Goal: Information Seeking & Learning: Learn about a topic

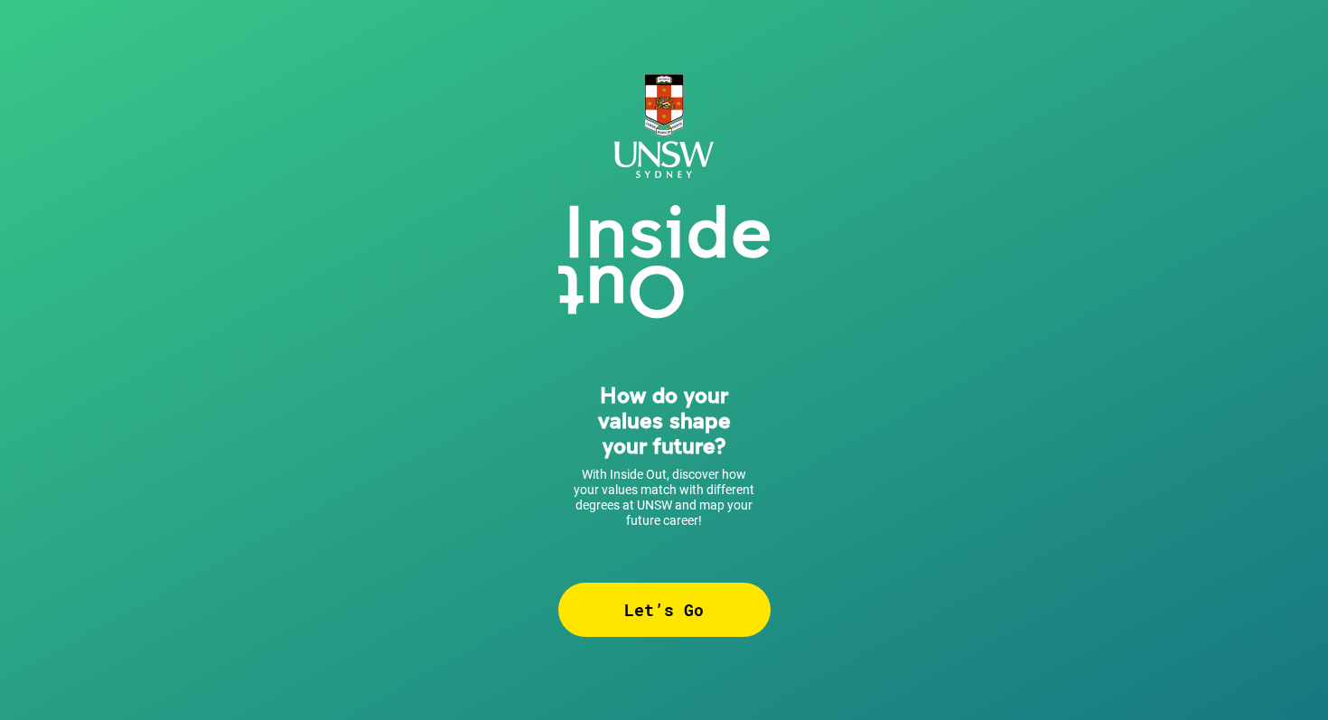
click at [634, 630] on div "Let’s Go" at bounding box center [664, 610] width 212 height 54
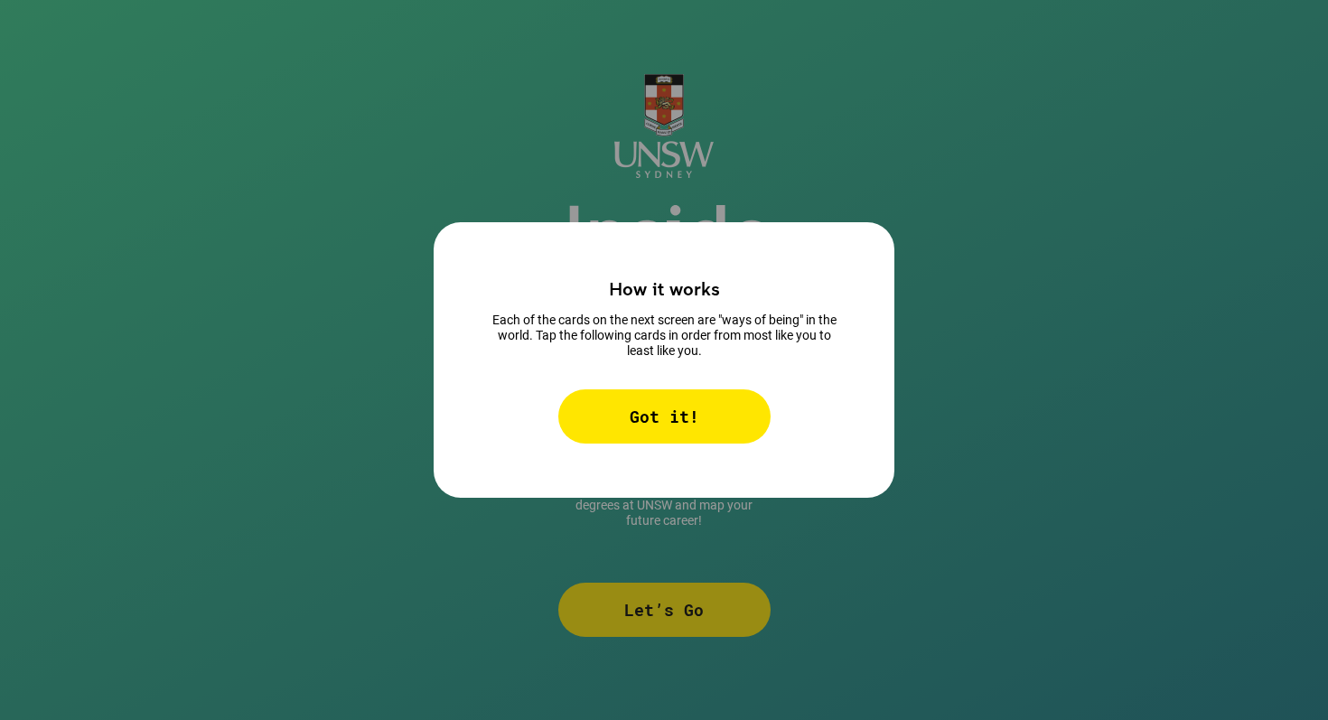
click at [693, 420] on div "Got it!" at bounding box center [664, 416] width 212 height 54
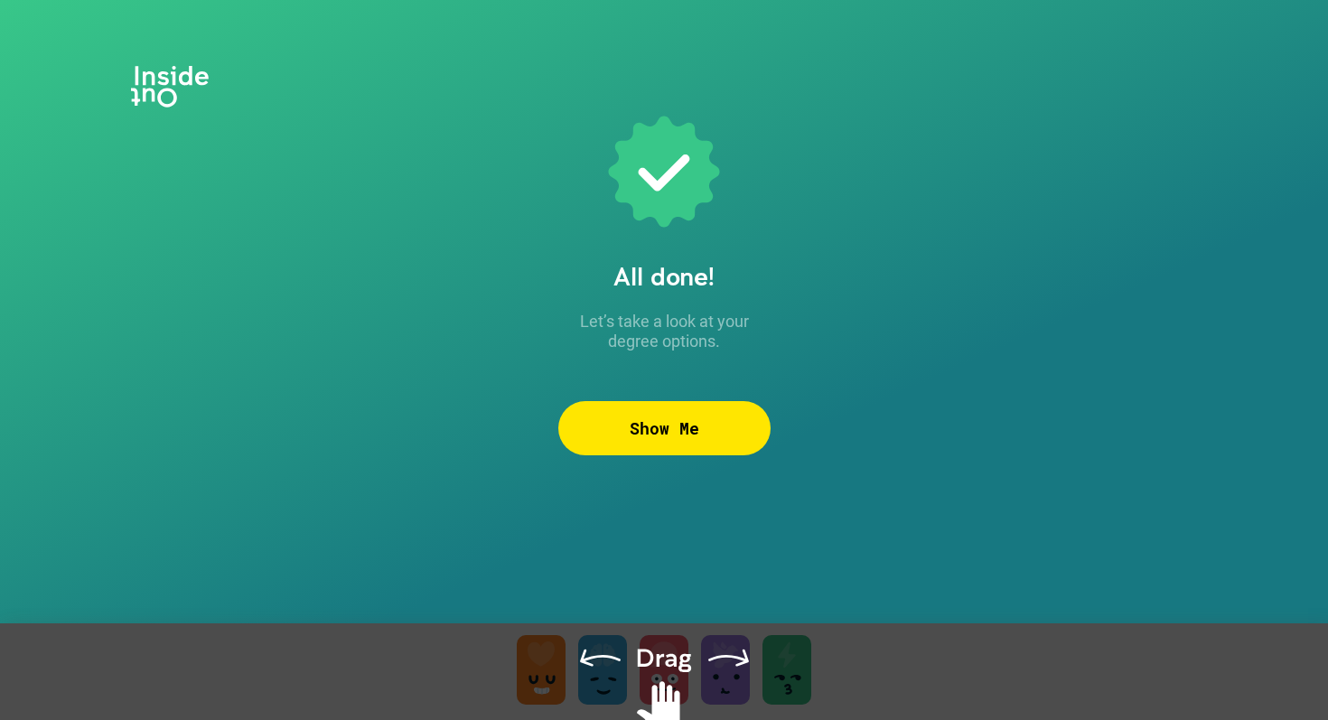
click at [662, 442] on div "Show Me" at bounding box center [664, 428] width 212 height 54
click at [612, 439] on div "Show Me" at bounding box center [664, 428] width 212 height 54
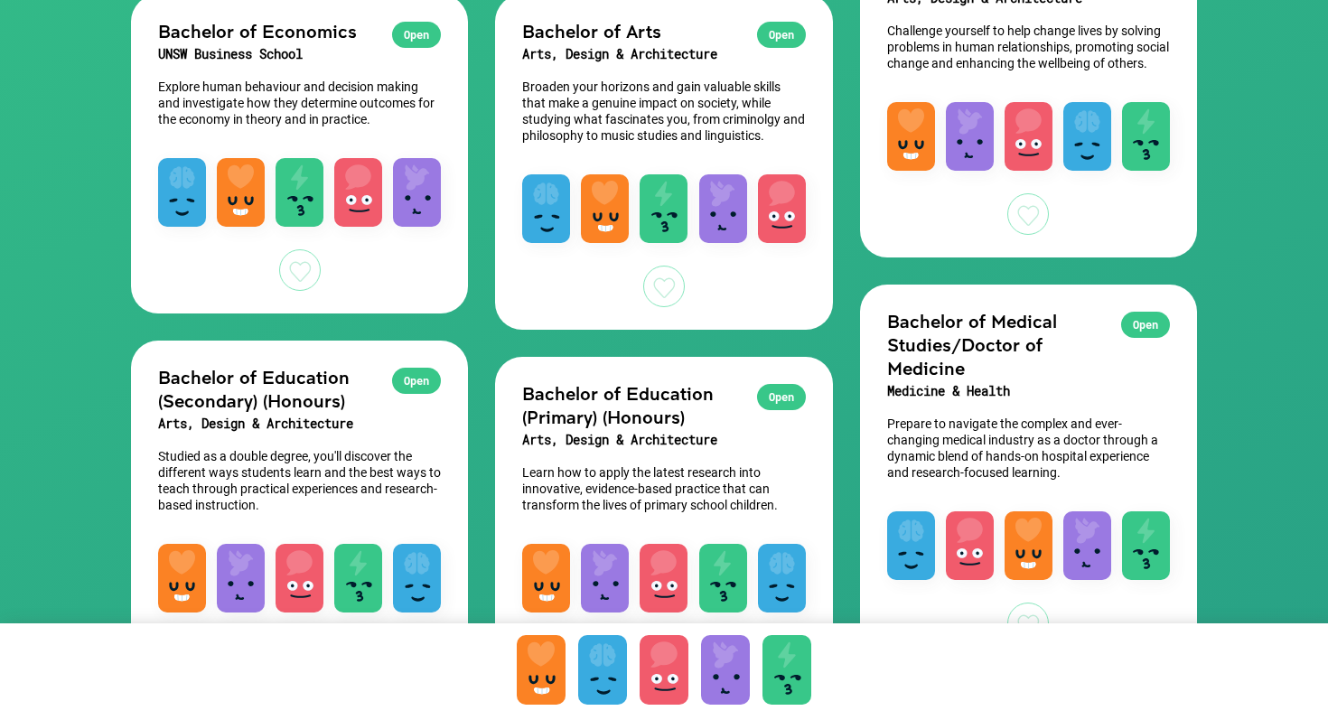
scroll to position [711, 0]
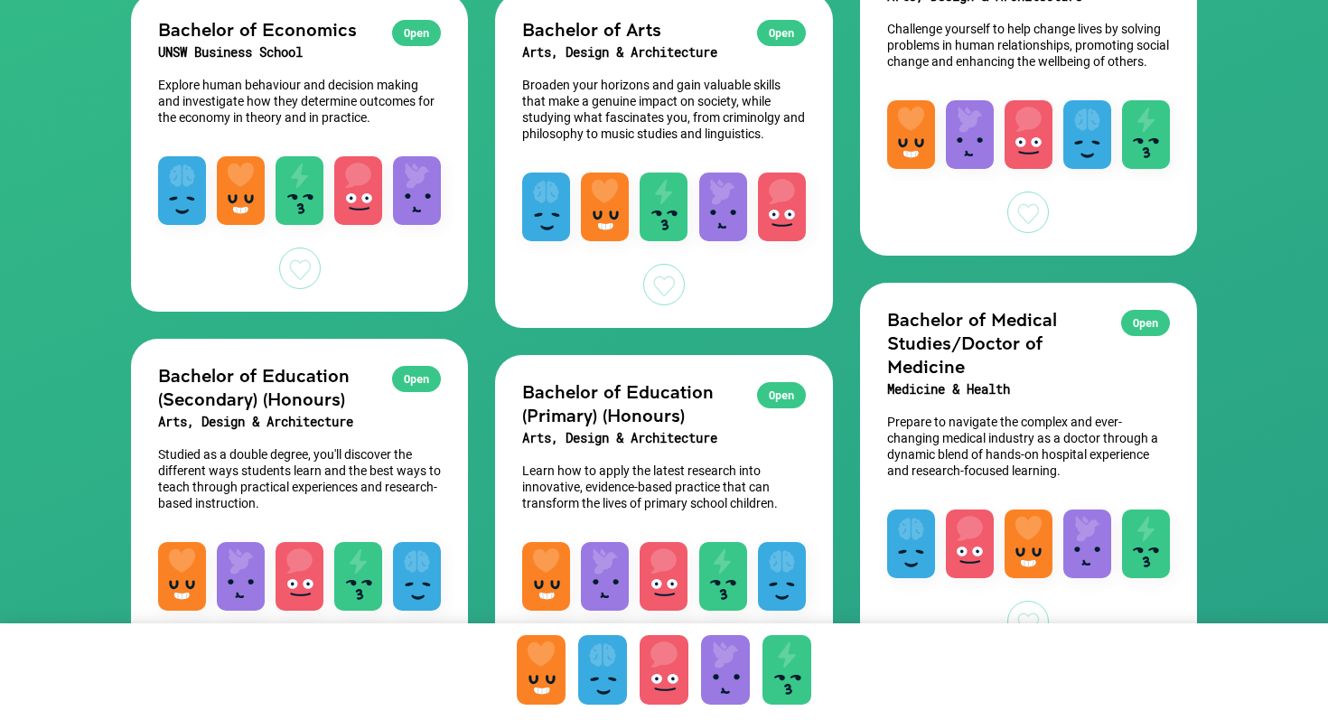
click at [1138, 336] on div "Open" at bounding box center [1145, 323] width 49 height 26
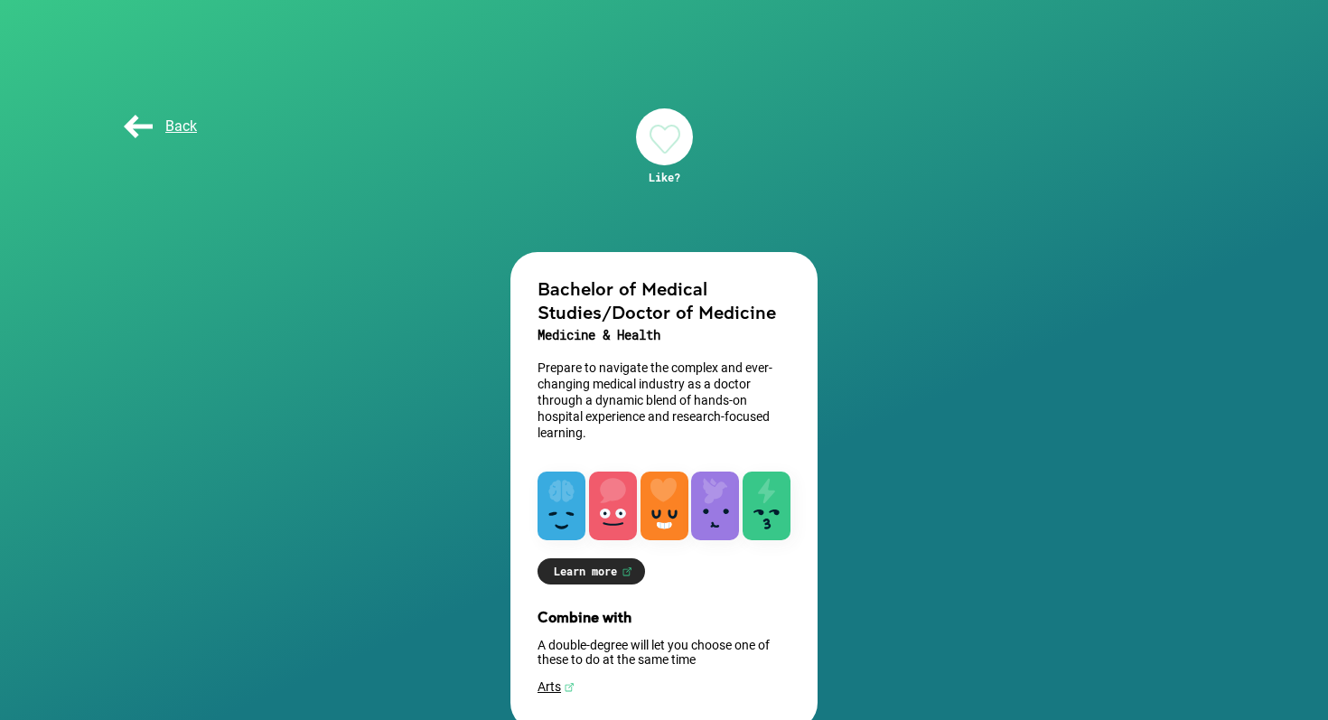
scroll to position [38, 0]
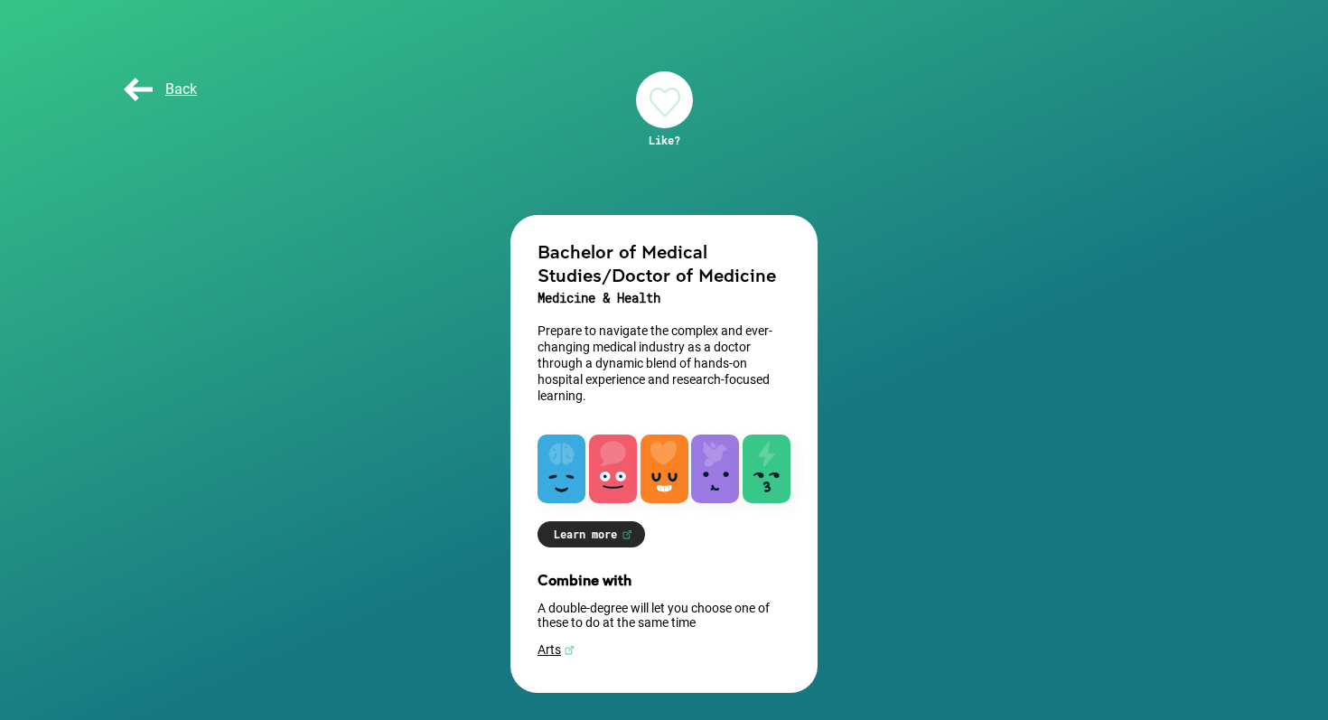
click at [736, 397] on p "Prepare to navigate the complex and ever-changing medical industry as a doctor …" at bounding box center [664, 363] width 253 height 81
click at [590, 526] on link "Learn more" at bounding box center [592, 534] width 108 height 26
